Goal: Navigation & Orientation: Find specific page/section

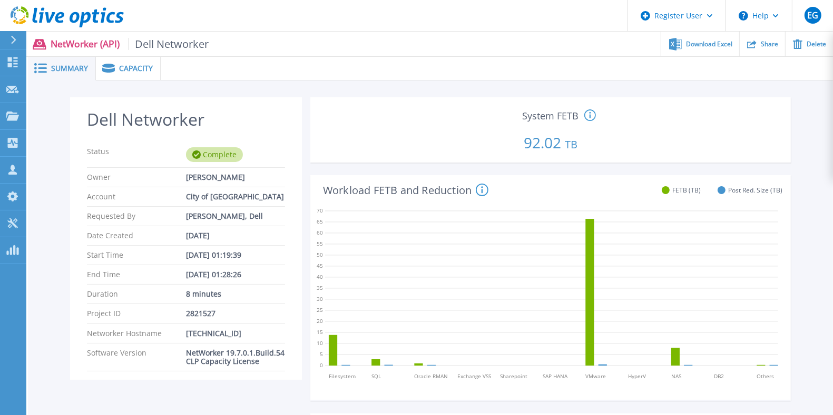
click at [15, 41] on icon at bounding box center [14, 40] width 6 height 8
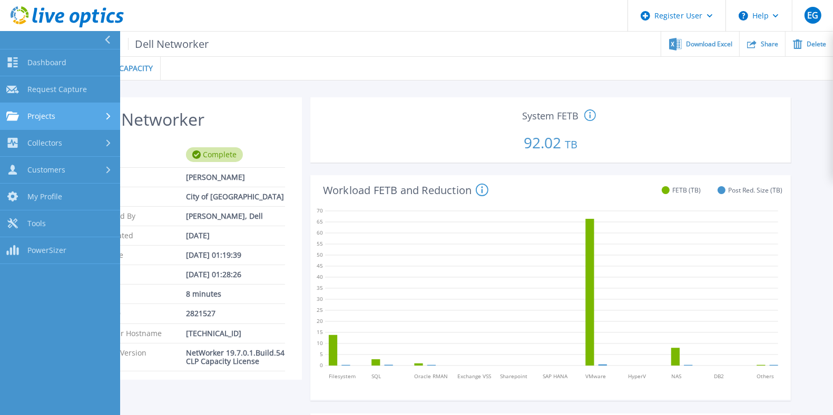
click at [45, 112] on div "Projects" at bounding box center [30, 116] width 49 height 9
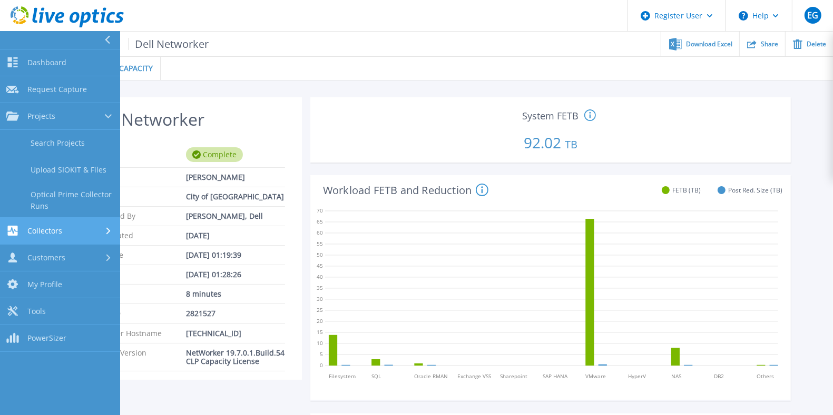
click at [69, 227] on div "Collectors" at bounding box center [59, 231] width 107 height 10
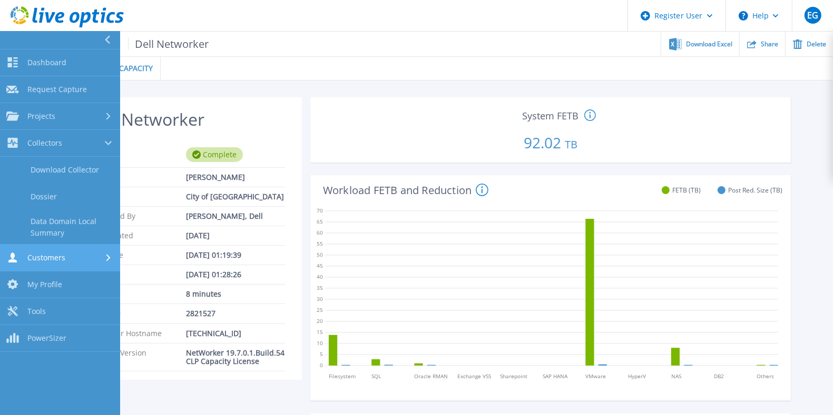
click at [72, 256] on div "Customers" at bounding box center [59, 258] width 107 height 10
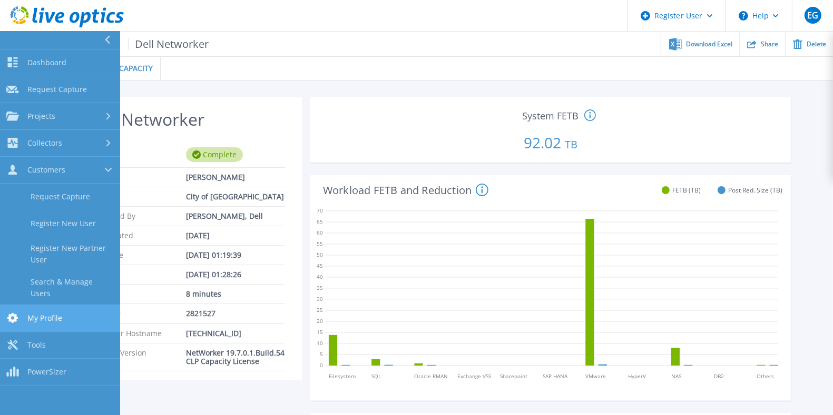
click at [67, 307] on link "My Profile My Profile" at bounding box center [60, 318] width 120 height 27
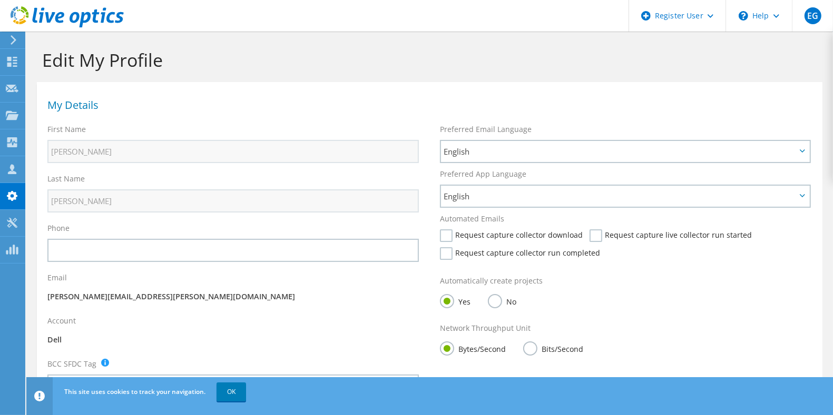
click at [13, 37] on use at bounding box center [14, 39] width 6 height 9
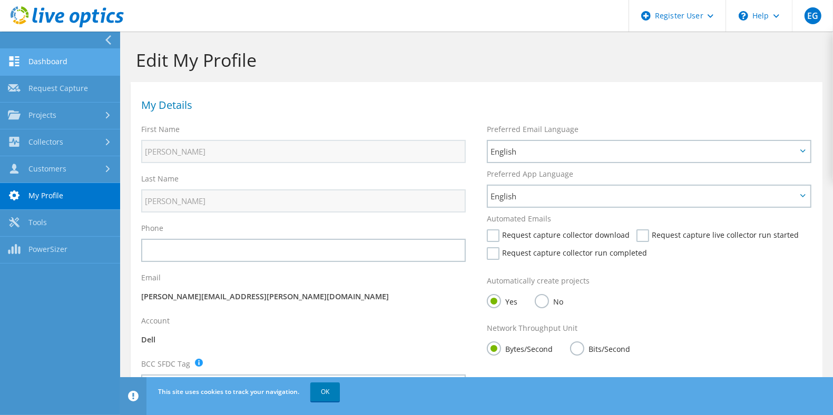
click at [61, 64] on link "Dashboard" at bounding box center [60, 62] width 120 height 27
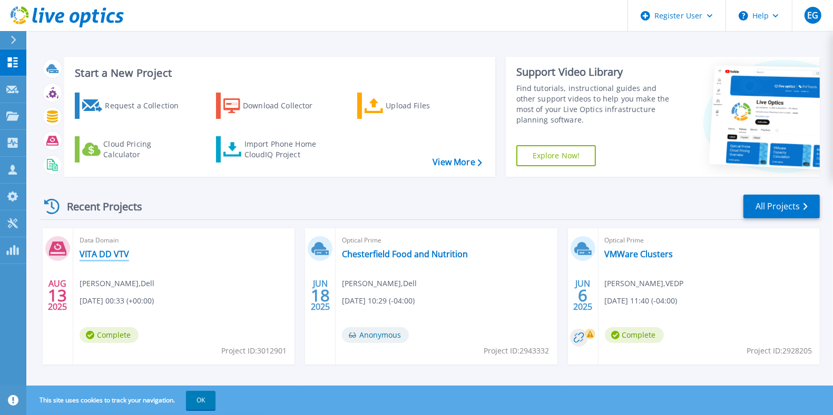
click at [111, 251] on link "VITA DD VTV" at bounding box center [105, 254] width 50 height 11
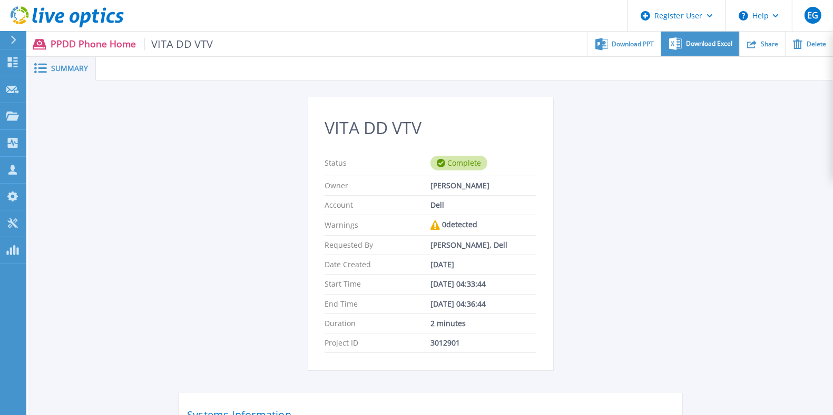
click at [677, 42] on icon at bounding box center [675, 43] width 13 height 12
